Goal: Transaction & Acquisition: Purchase product/service

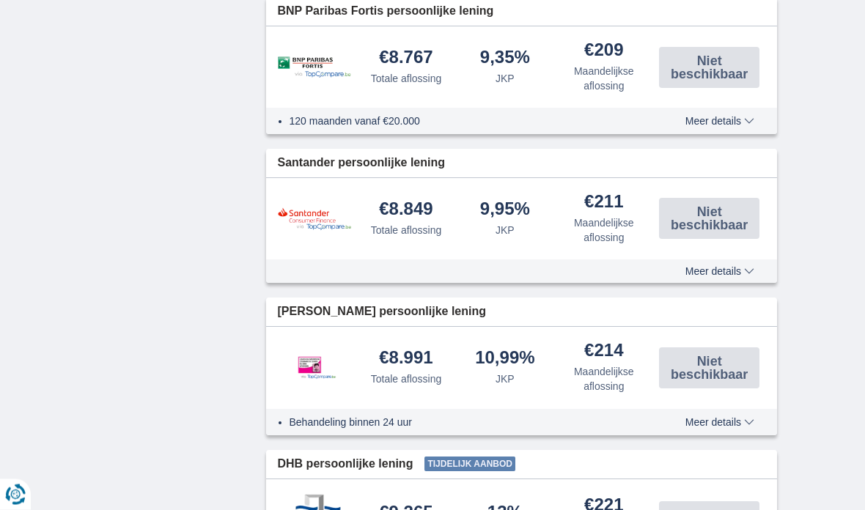
scroll to position [1707, 0]
click at [316, 360] on img at bounding box center [314, 368] width 73 height 53
click at [346, 376] on img at bounding box center [314, 368] width 73 height 53
click at [710, 424] on span "Meer details" at bounding box center [719, 422] width 69 height 10
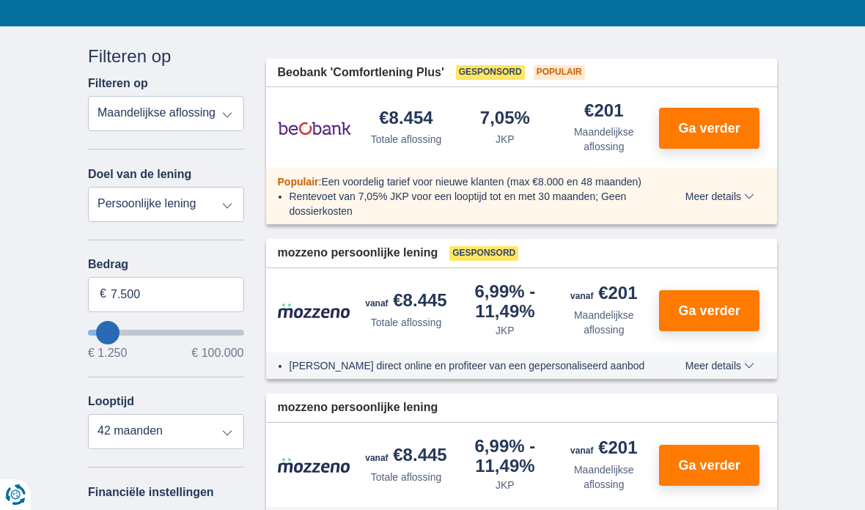
scroll to position [216, 0]
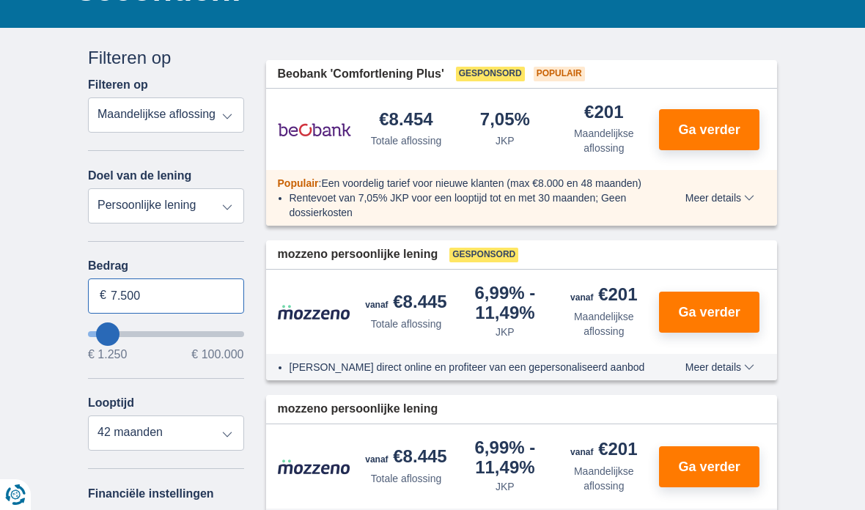
click at [107, 299] on input "7.500" at bounding box center [166, 296] width 156 height 35
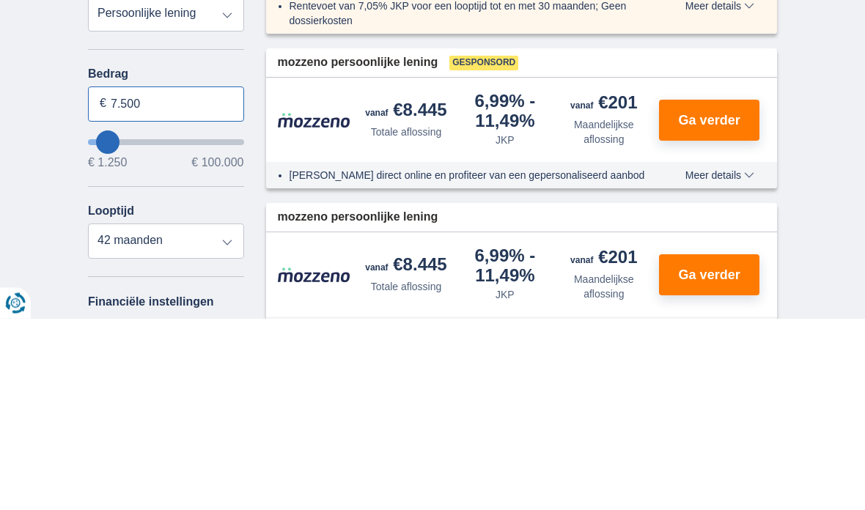
click at [159, 279] on input "7.500" at bounding box center [166, 296] width 156 height 35
type input "7"
type input "3.000"
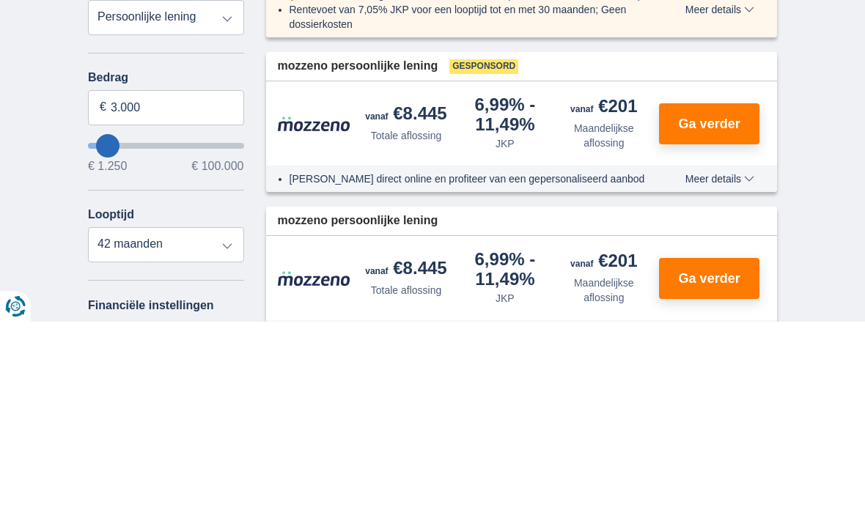
type input "3250"
select select "30"
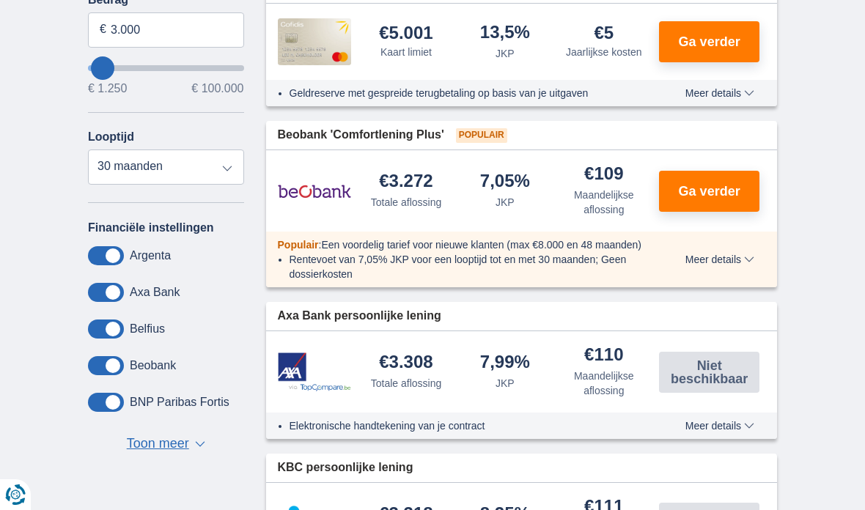
scroll to position [484, 0]
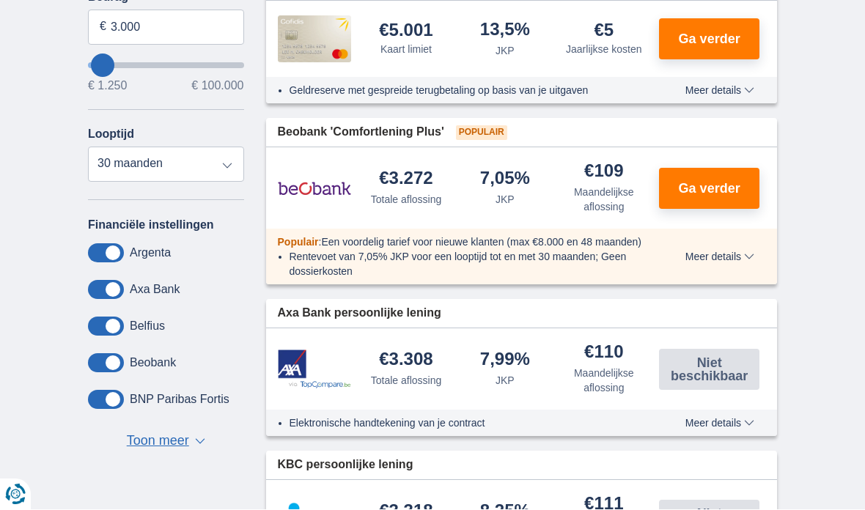
click at [150, 439] on span "Toon meer" at bounding box center [158, 441] width 62 height 19
type input "3250"
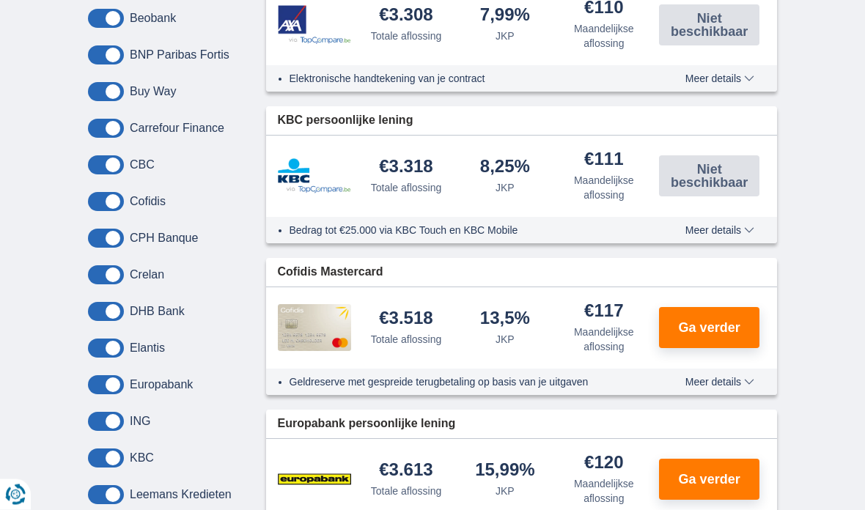
scroll to position [836, 0]
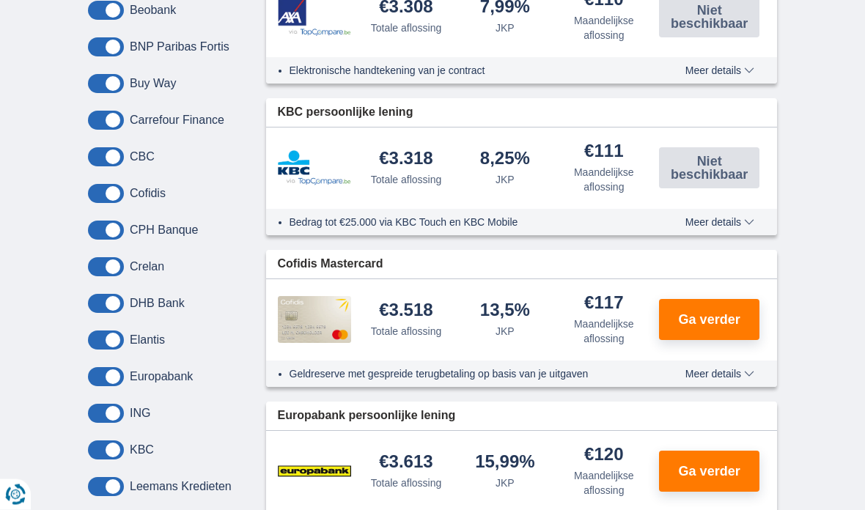
click at [699, 317] on span "Ga verder" at bounding box center [710, 320] width 62 height 13
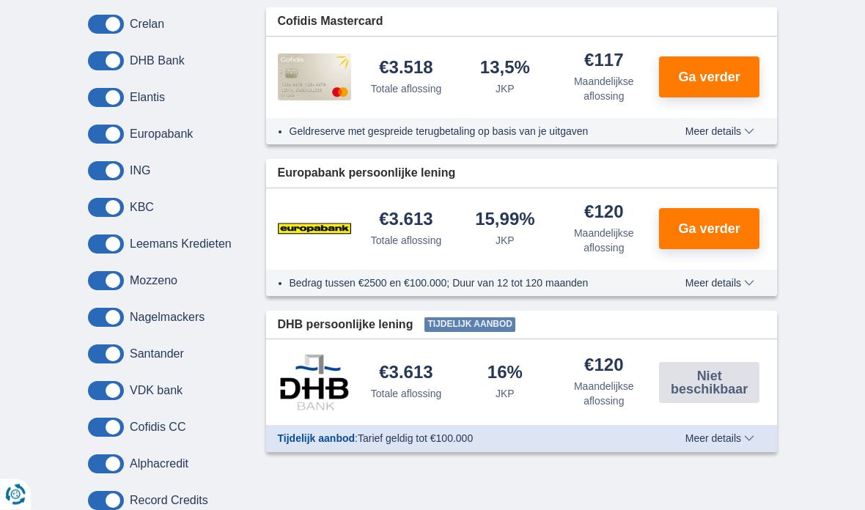
scroll to position [1121, 0]
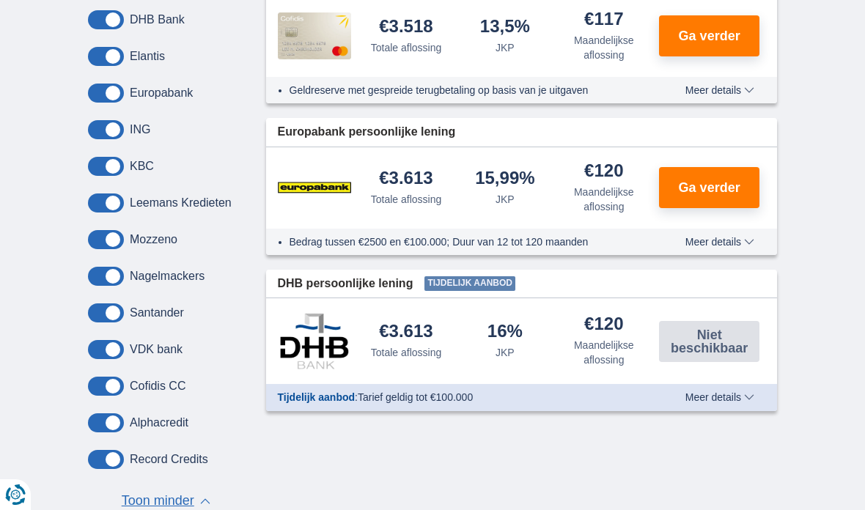
click at [709, 392] on span "Meer details" at bounding box center [719, 397] width 69 height 10
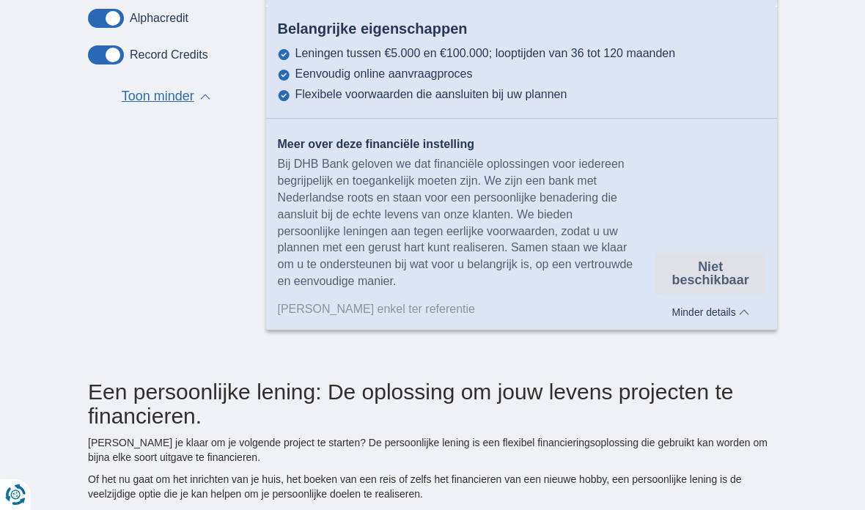
scroll to position [1551, 0]
